Goal: Task Accomplishment & Management: Manage account settings

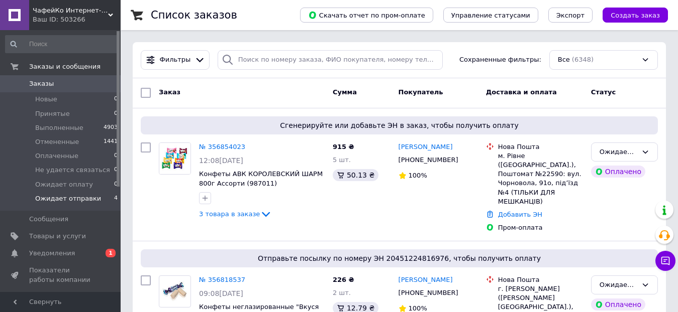
click at [85, 198] on span "Ожидает отправки" at bounding box center [68, 198] width 66 height 9
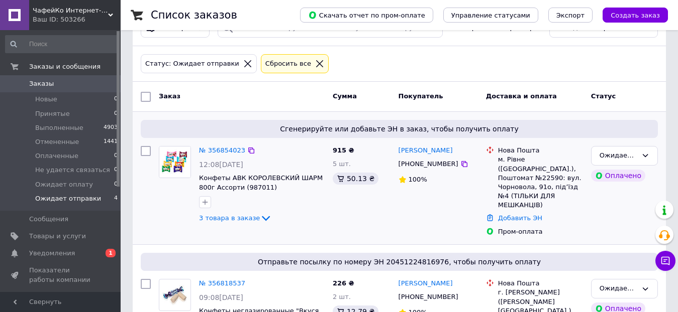
scroll to position [50, 0]
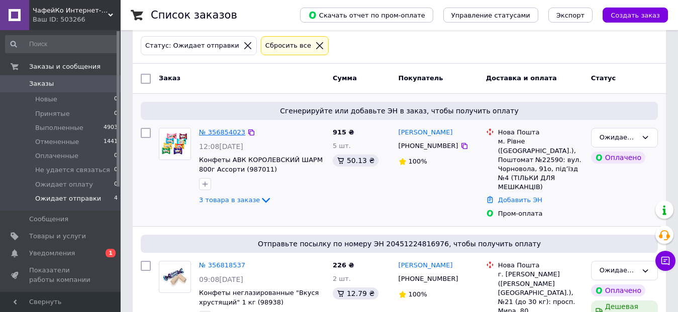
click at [225, 133] on link "№ 356854023" at bounding box center [222, 133] width 46 height 8
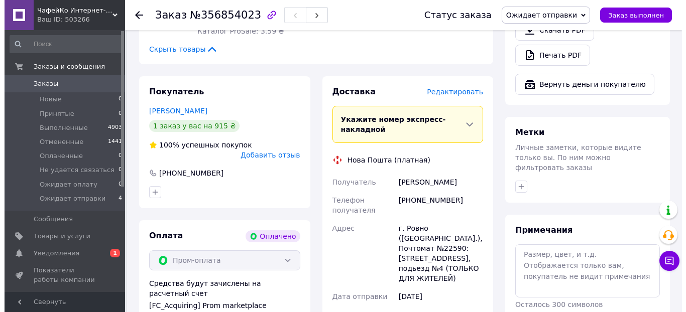
scroll to position [301, 0]
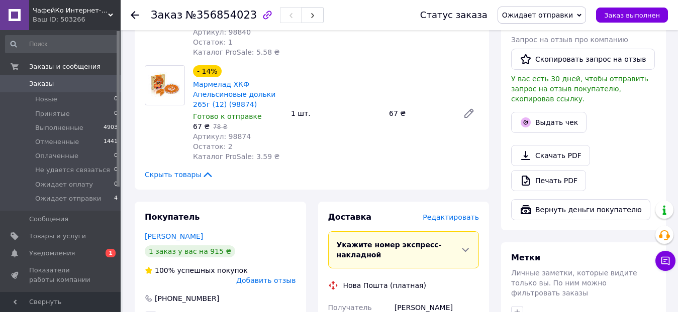
click at [460, 212] on div "Доставка Редактировать" at bounding box center [403, 218] width 151 height 12
click at [456, 214] on span "Редактировать" at bounding box center [451, 218] width 56 height 8
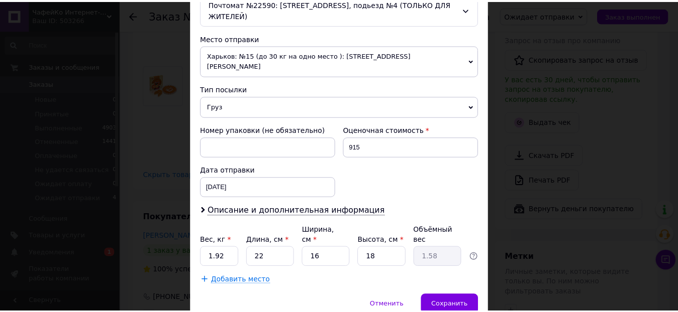
scroll to position [352, 0]
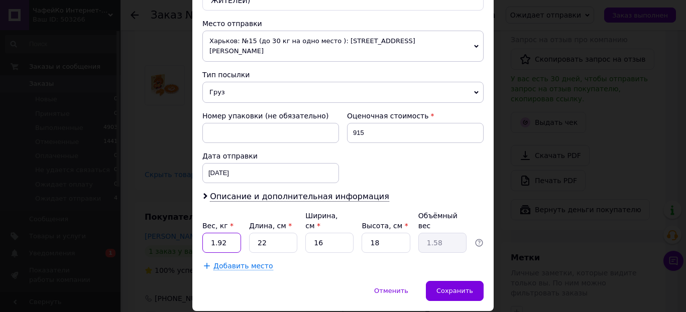
click at [226, 233] on input "1.92" at bounding box center [221, 243] width 39 height 20
type input "2.65"
type input "3"
type input "0.22"
type input "38"
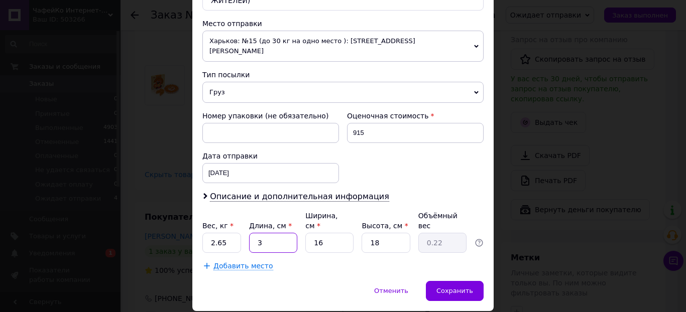
type input "2.74"
type input "38"
type input "1"
type input "0.17"
type input "19"
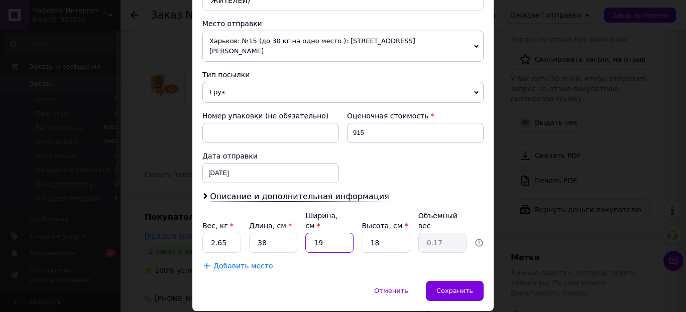
type input "3.25"
type input "19"
type input "1"
type input "0.18"
type input "18"
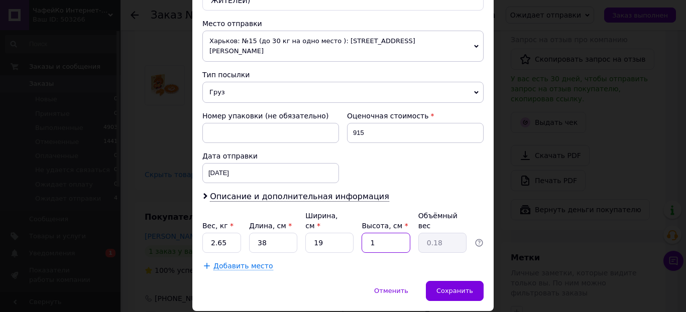
type input "3.25"
click at [450, 281] on div "Сохранить" at bounding box center [455, 291] width 58 height 20
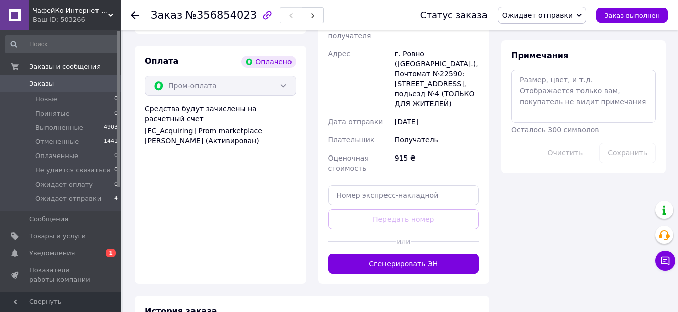
scroll to position [603, 0]
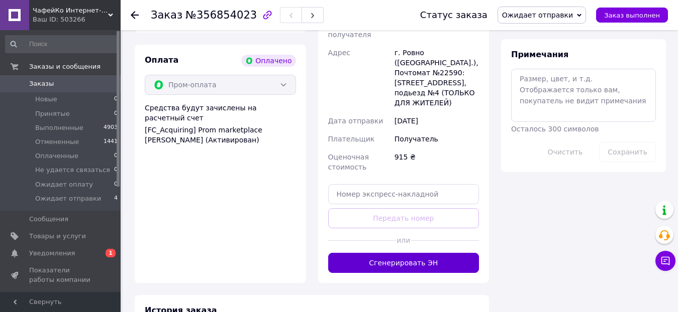
click at [424, 253] on button "Сгенерировать ЭН" at bounding box center [403, 263] width 151 height 20
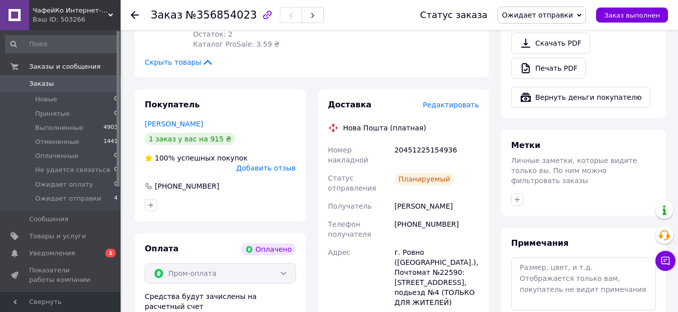
scroll to position [402, 0]
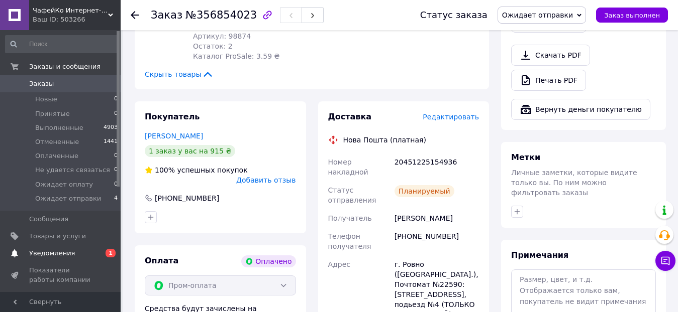
click at [80, 253] on span "Уведомления" at bounding box center [61, 253] width 64 height 9
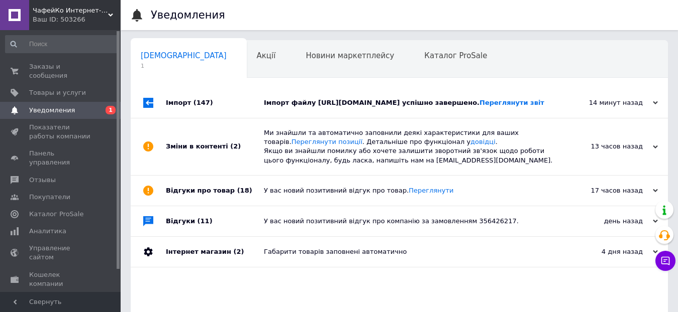
click at [379, 106] on div "Імпорт файлу [URL][DOMAIN_NAME] успішно завершено. Переглянути звіт" at bounding box center [410, 102] width 293 height 9
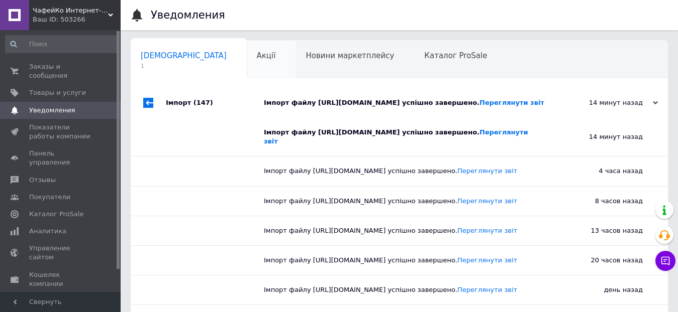
click at [257, 56] on span "Акції" at bounding box center [266, 55] width 19 height 9
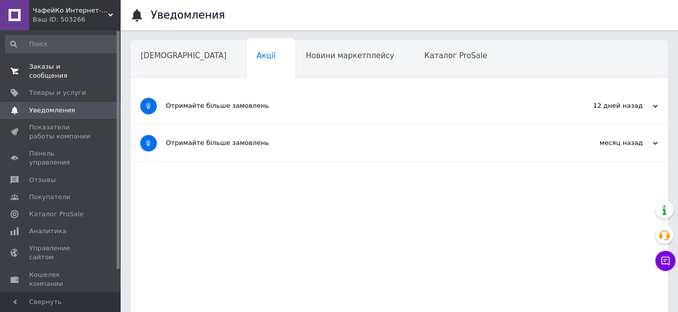
click at [74, 63] on span "Заказы и сообщения" at bounding box center [61, 71] width 64 height 18
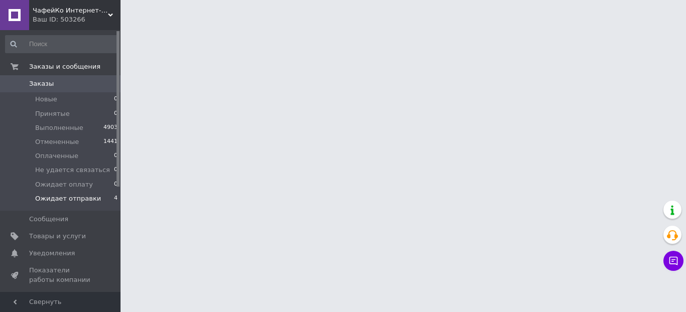
click at [81, 197] on span "Ожидает отправки" at bounding box center [68, 198] width 66 height 9
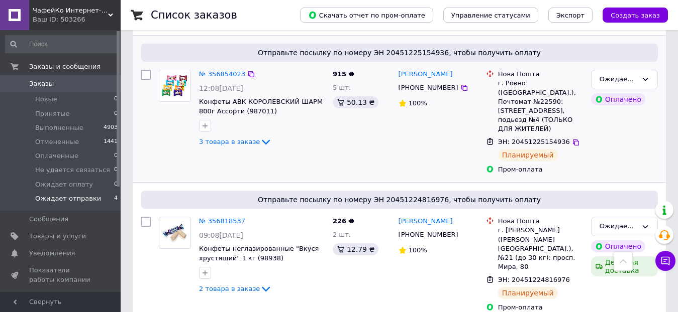
scroll to position [65, 0]
